Goal: Navigation & Orientation: Find specific page/section

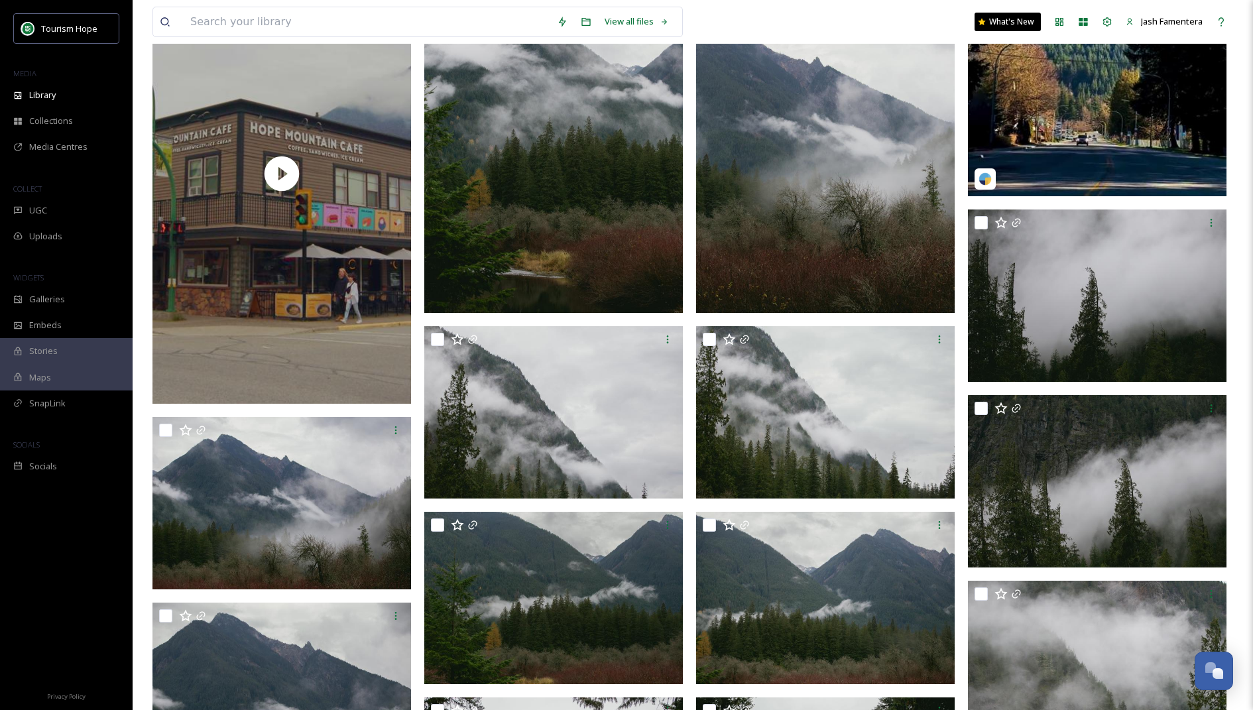
scroll to position [2051, 0]
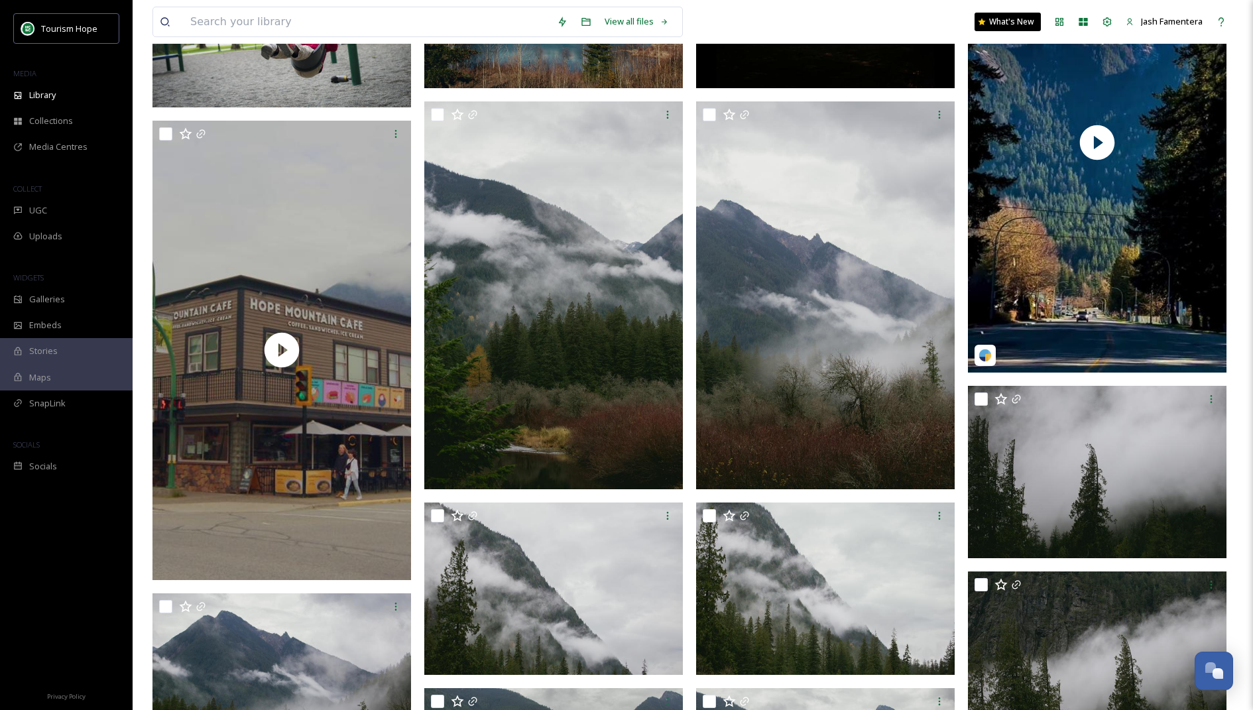
click at [299, 694] on img at bounding box center [281, 679] width 259 height 172
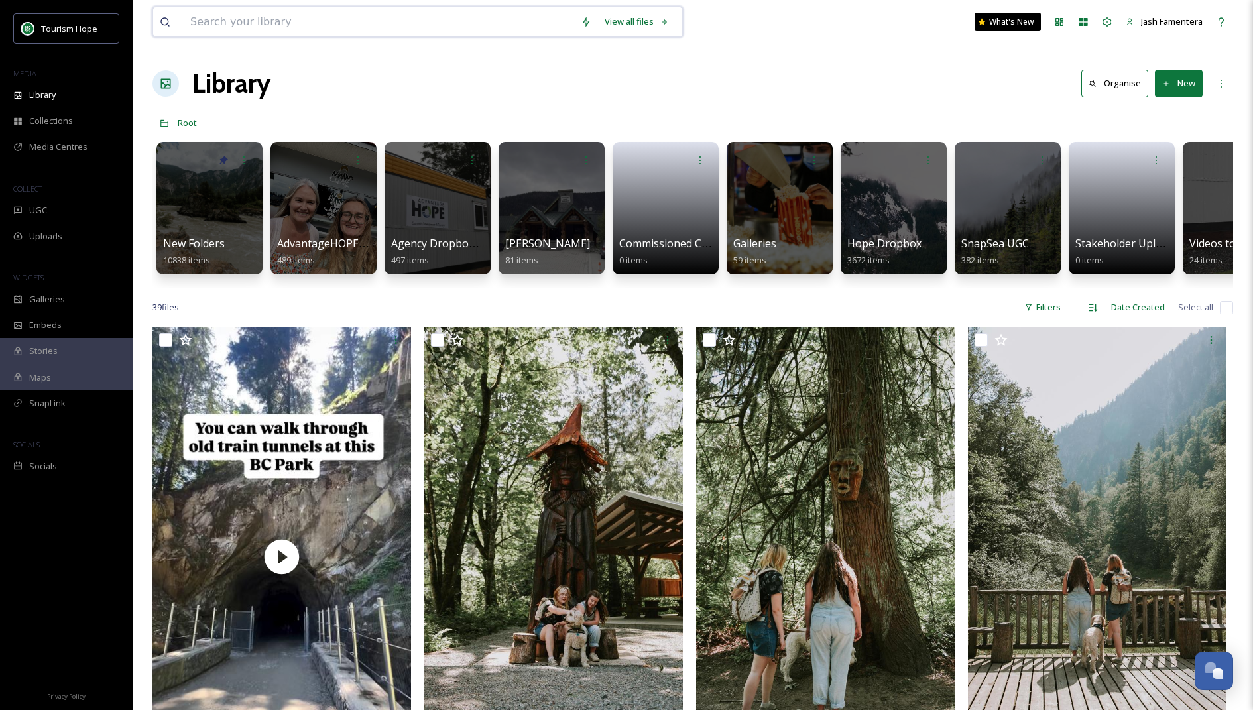
click at [468, 13] on input at bounding box center [379, 21] width 390 height 29
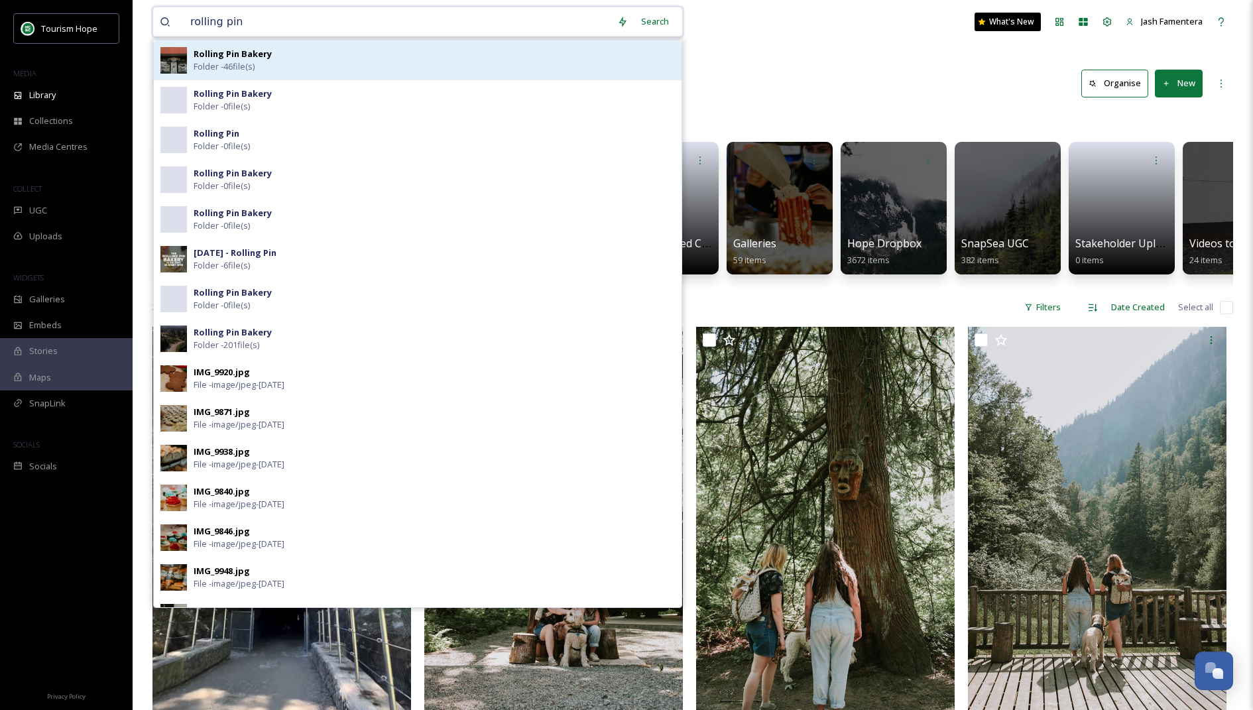
type input "rolling pin"
click at [341, 64] on div "Rolling Pin Bakery Folder - 46 file(s)" at bounding box center [434, 60] width 481 height 25
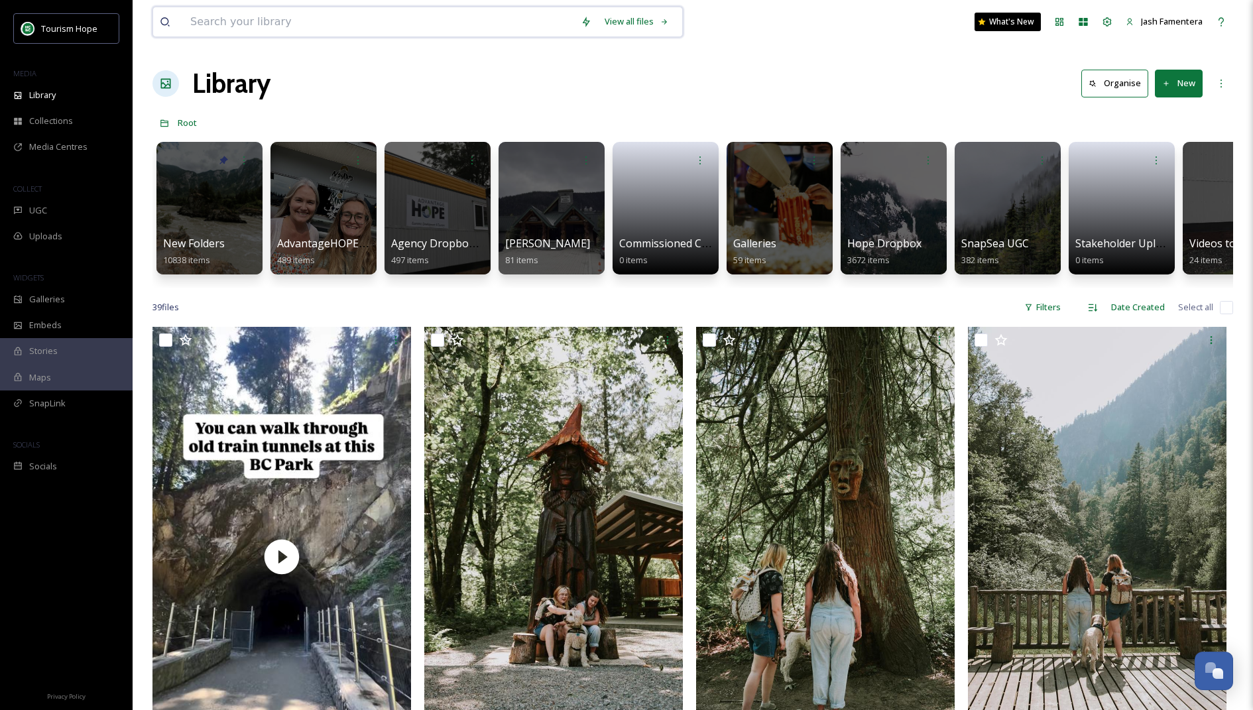
click at [532, 7] on input at bounding box center [379, 21] width 390 height 29
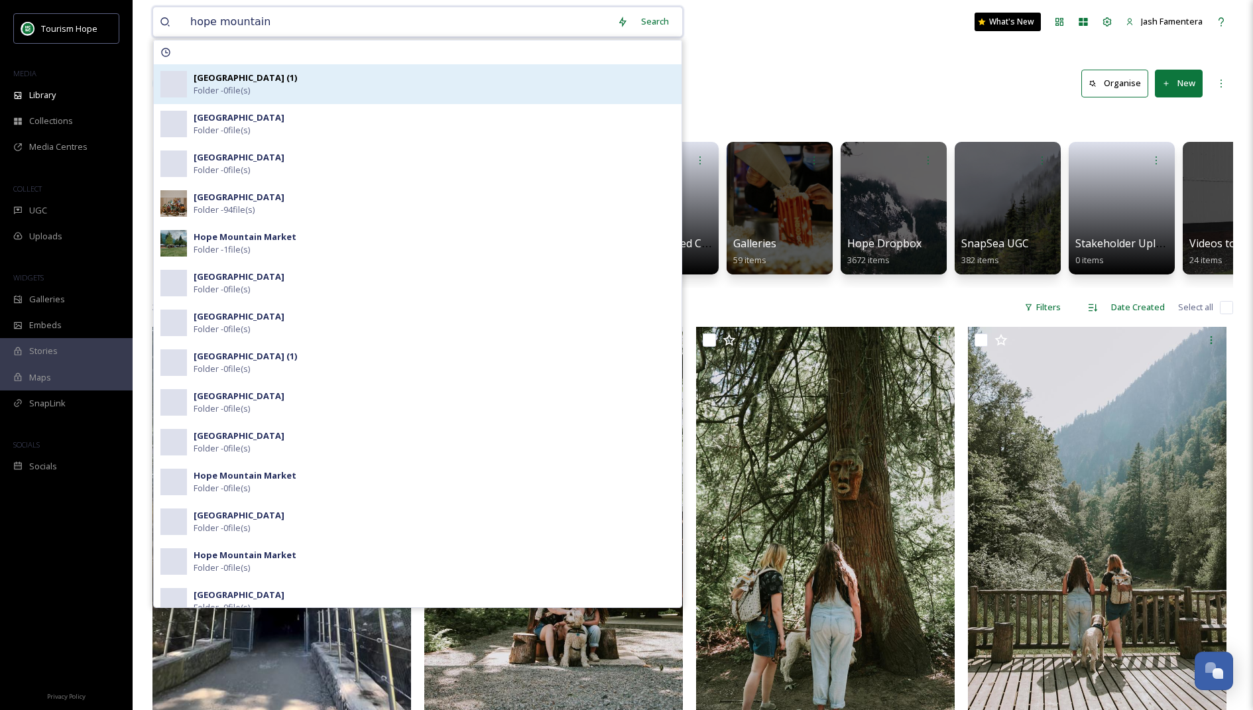
type input "hope mountain"
click at [337, 74] on div "Hope Mountain Cafe (1) Folder - 0 file(s)" at bounding box center [434, 84] width 481 height 25
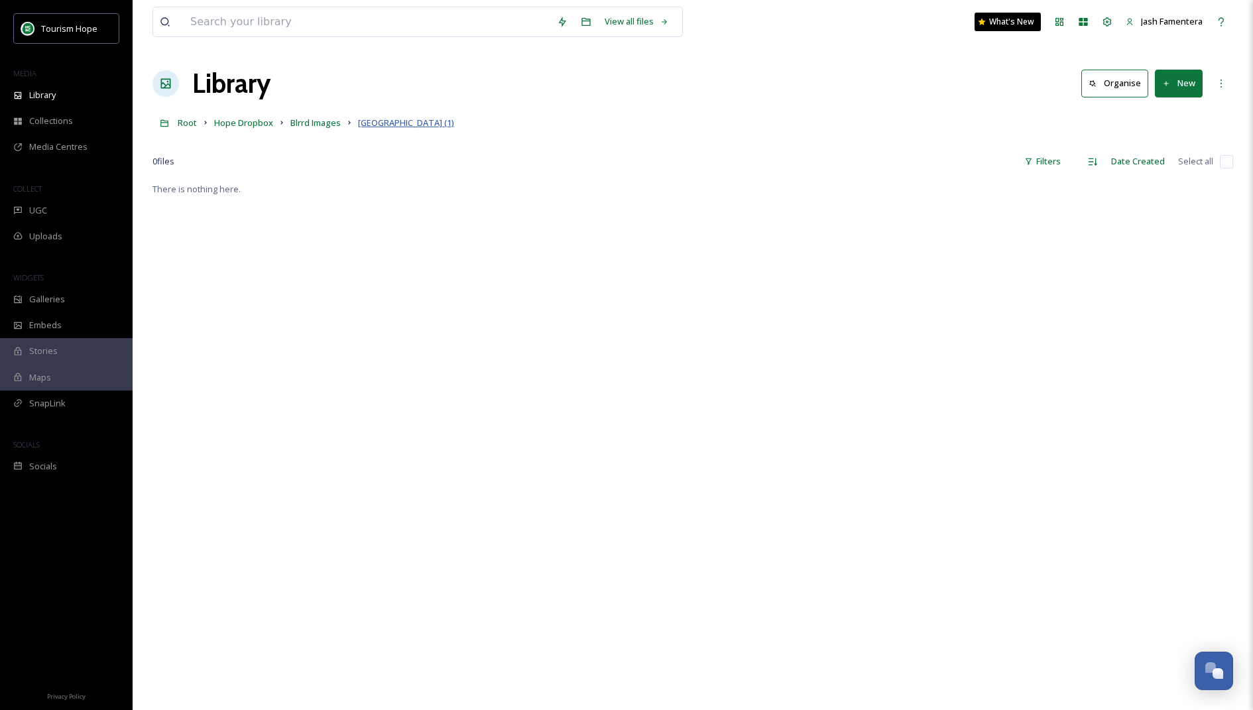
click at [402, 121] on span "Hope Mountain Cafe (1)" at bounding box center [406, 123] width 96 height 12
click at [184, 125] on span "Root" at bounding box center [187, 123] width 19 height 12
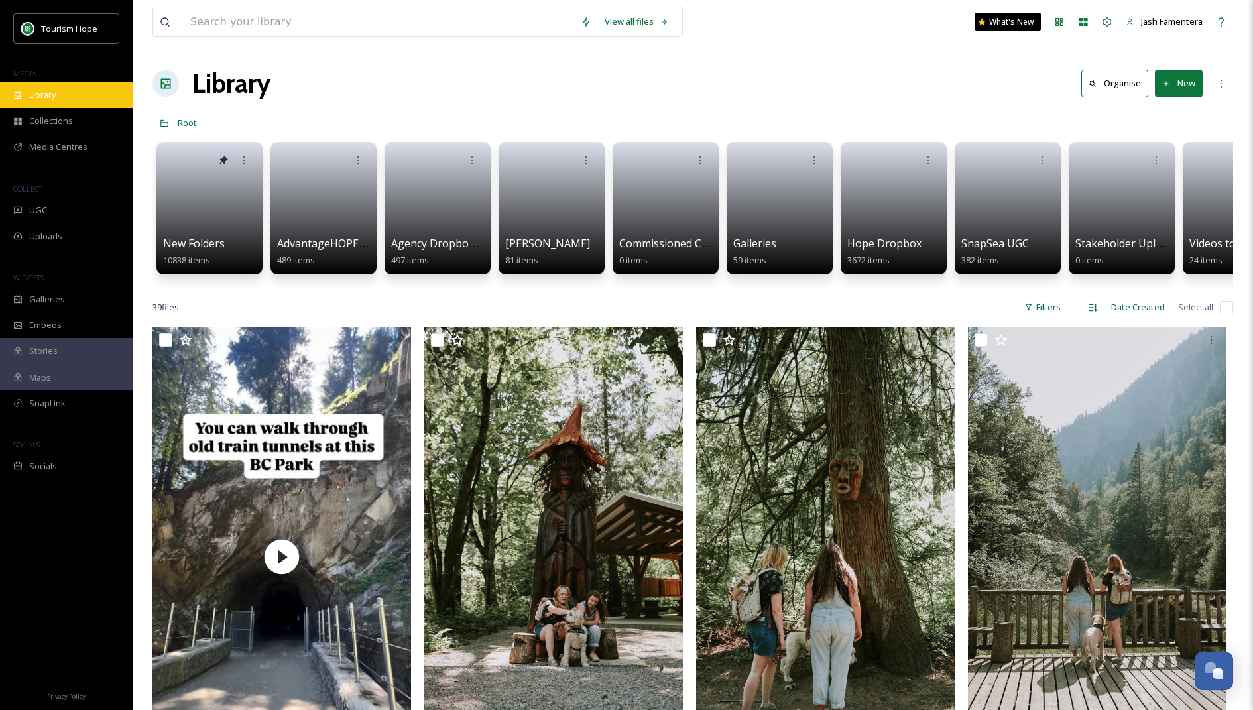
click at [58, 95] on div "Library" at bounding box center [66, 95] width 133 height 26
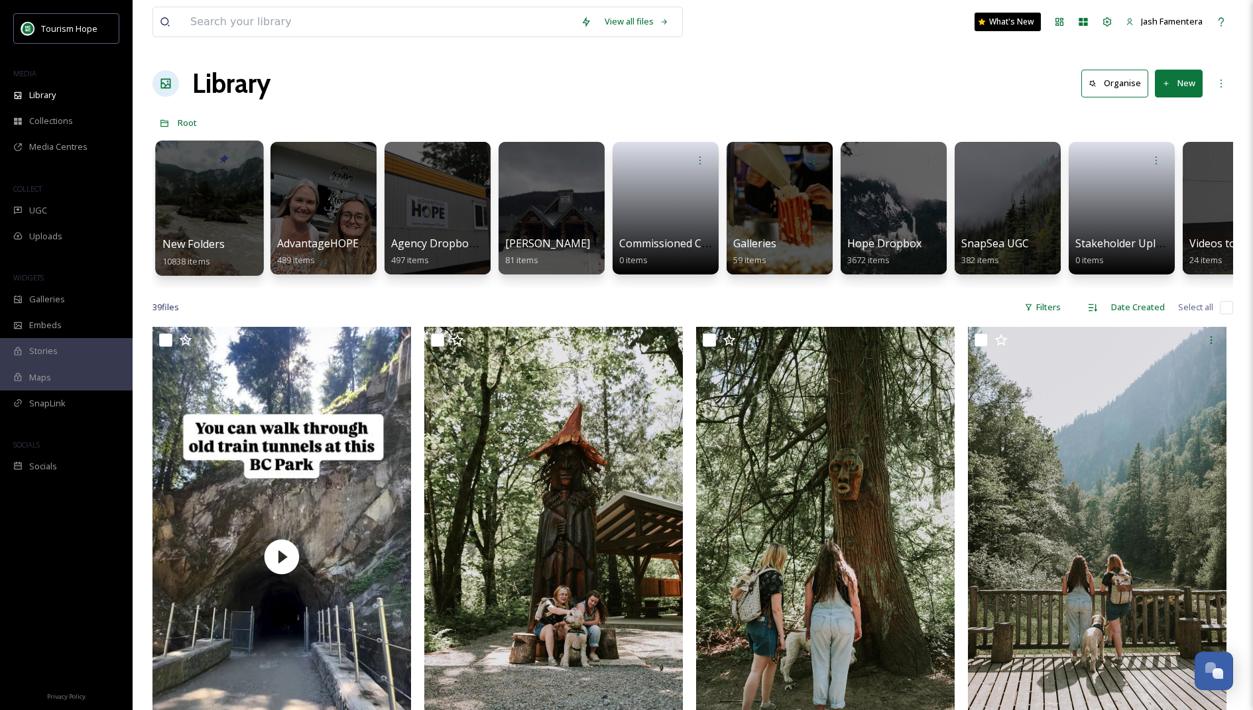
click at [190, 189] on div at bounding box center [209, 208] width 108 height 135
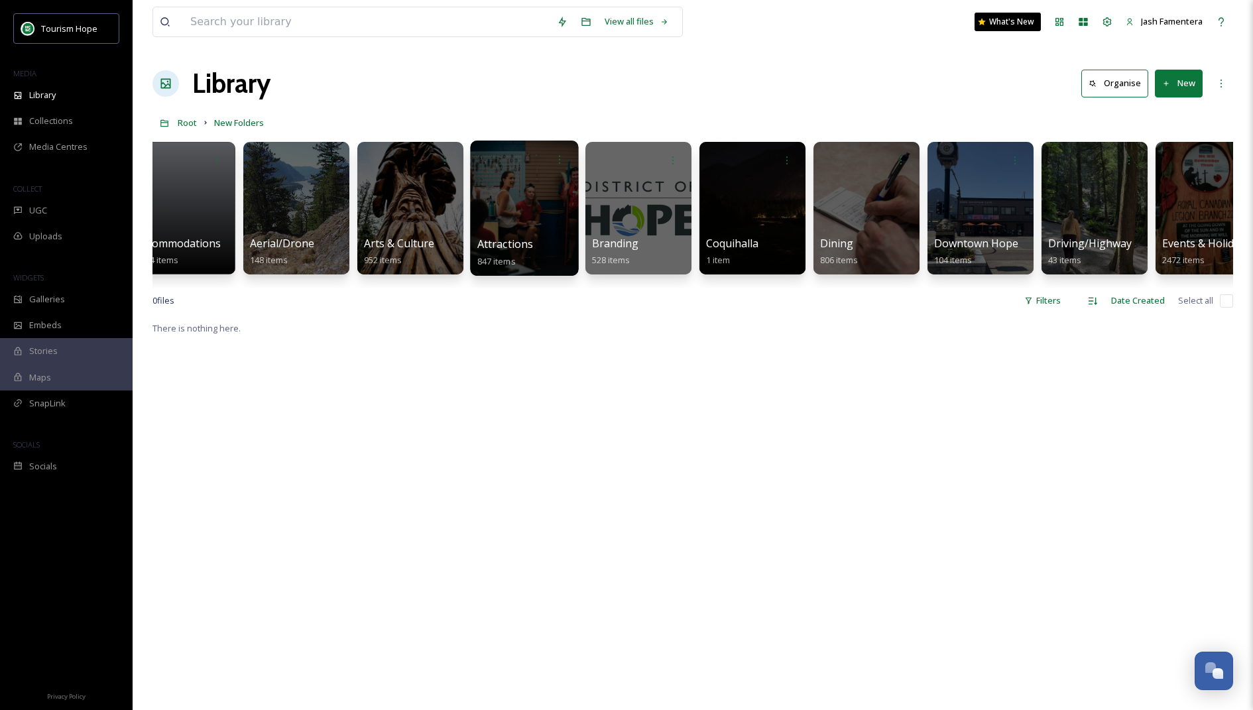
scroll to position [0, 29]
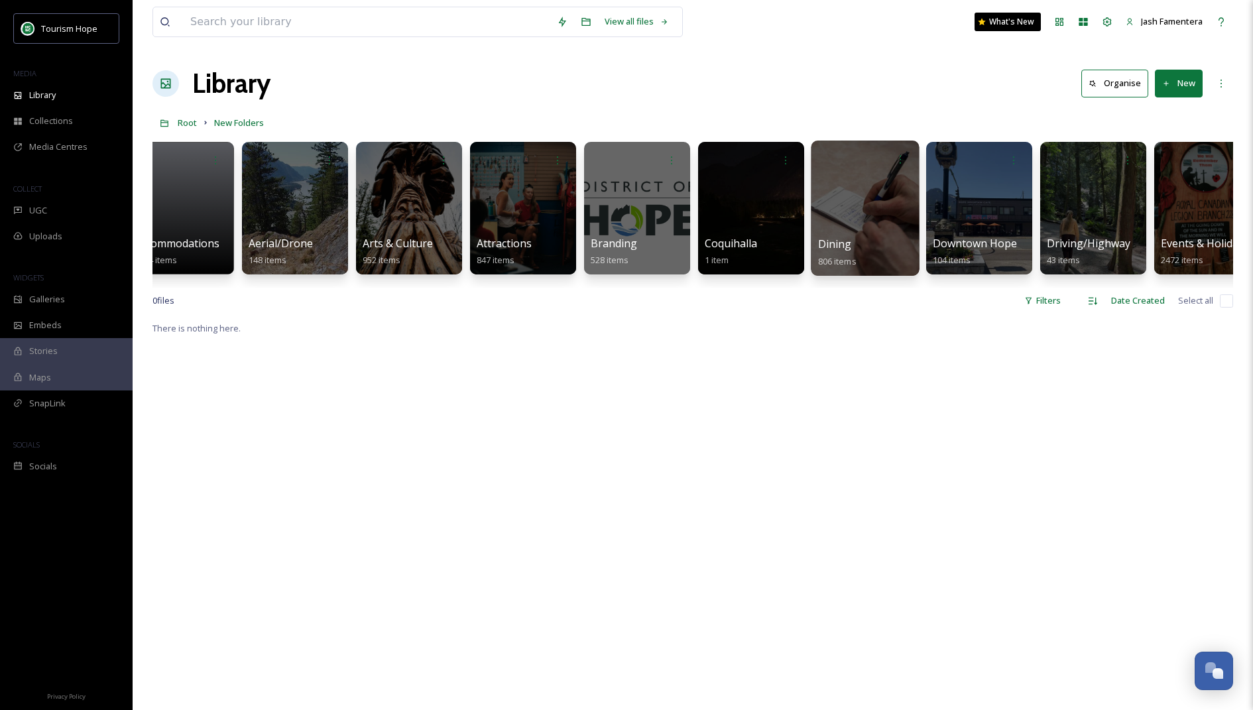
click at [827, 182] on div at bounding box center [865, 208] width 108 height 135
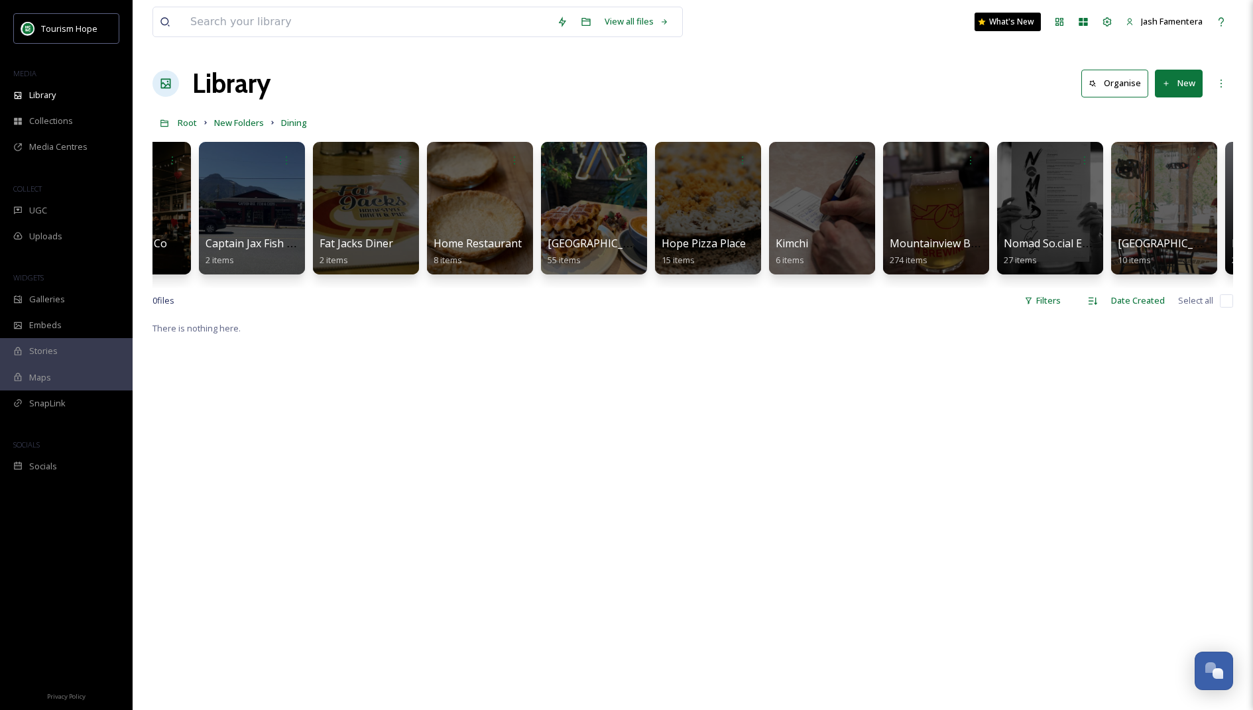
scroll to position [0, 83]
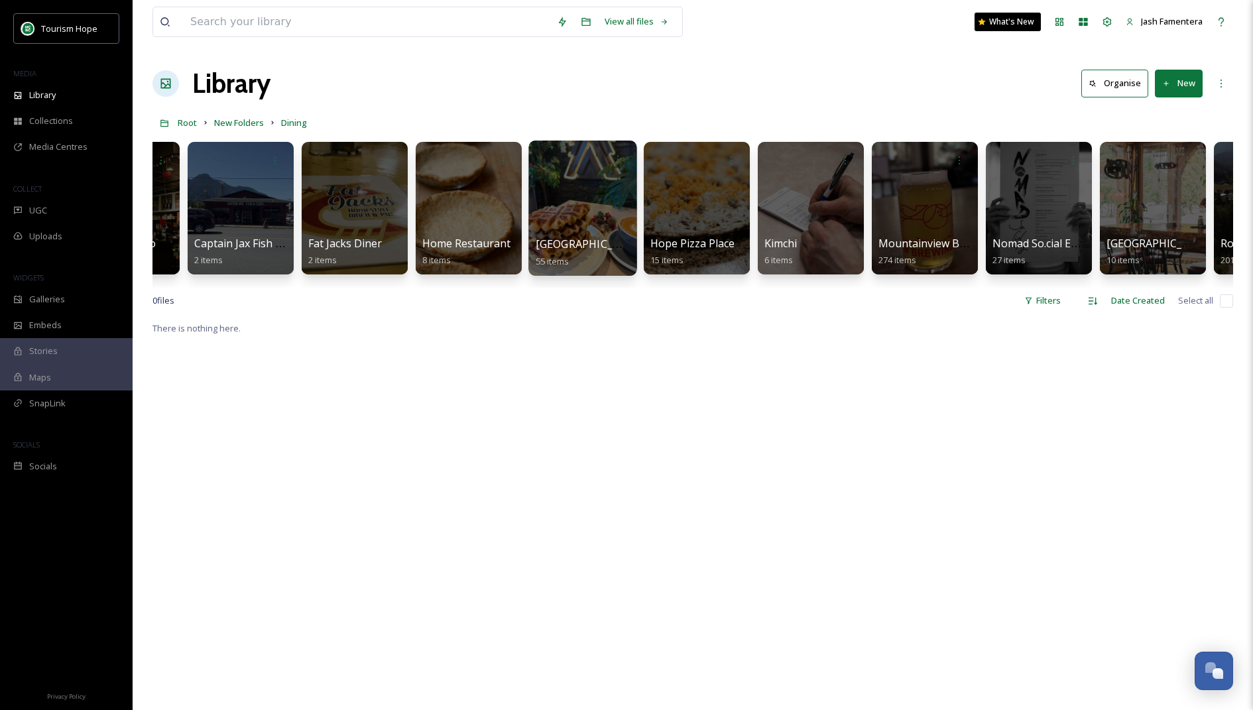
click at [559, 210] on div at bounding box center [582, 208] width 108 height 135
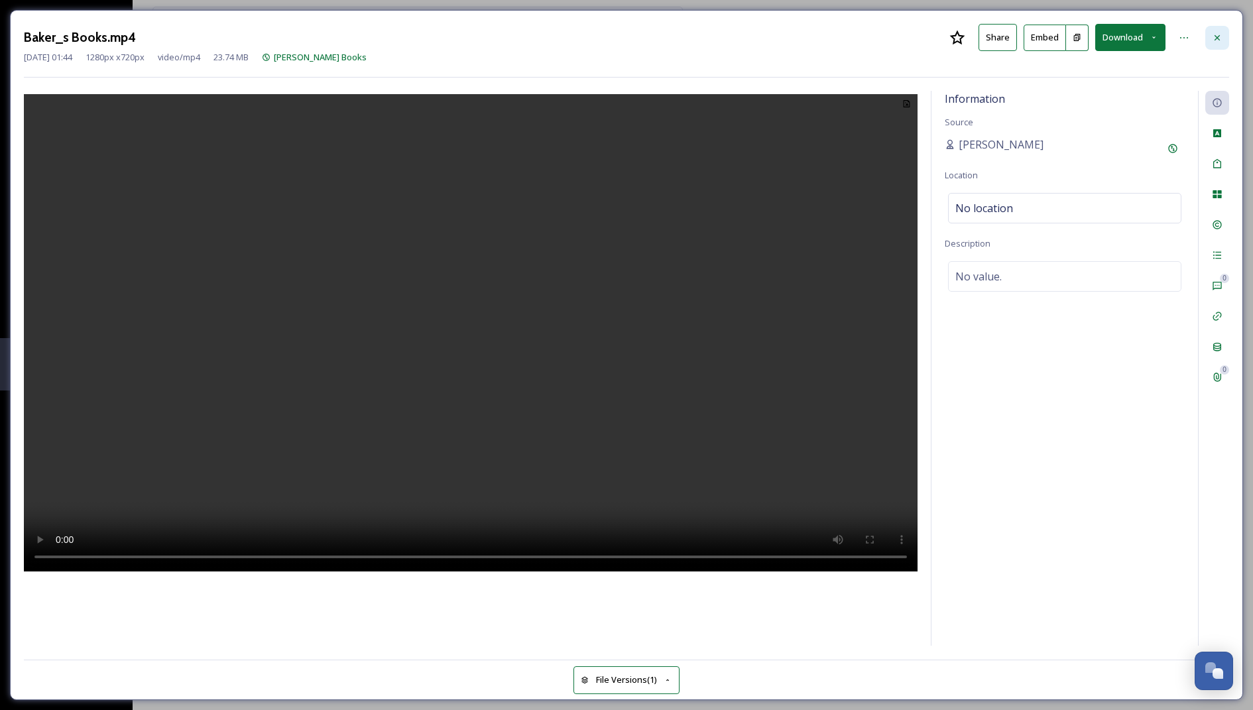
click at [1223, 32] on div at bounding box center [1217, 38] width 24 height 24
